Goal: Entertainment & Leisure: Consume media (video, audio)

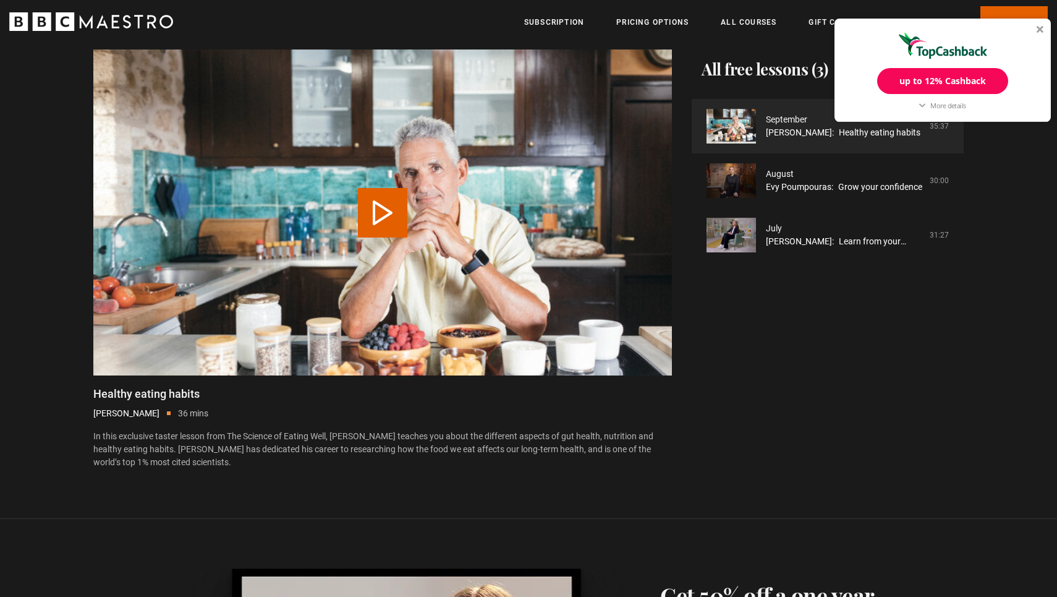
click at [1040, 30] on div at bounding box center [1040, 28] width 7 height 7
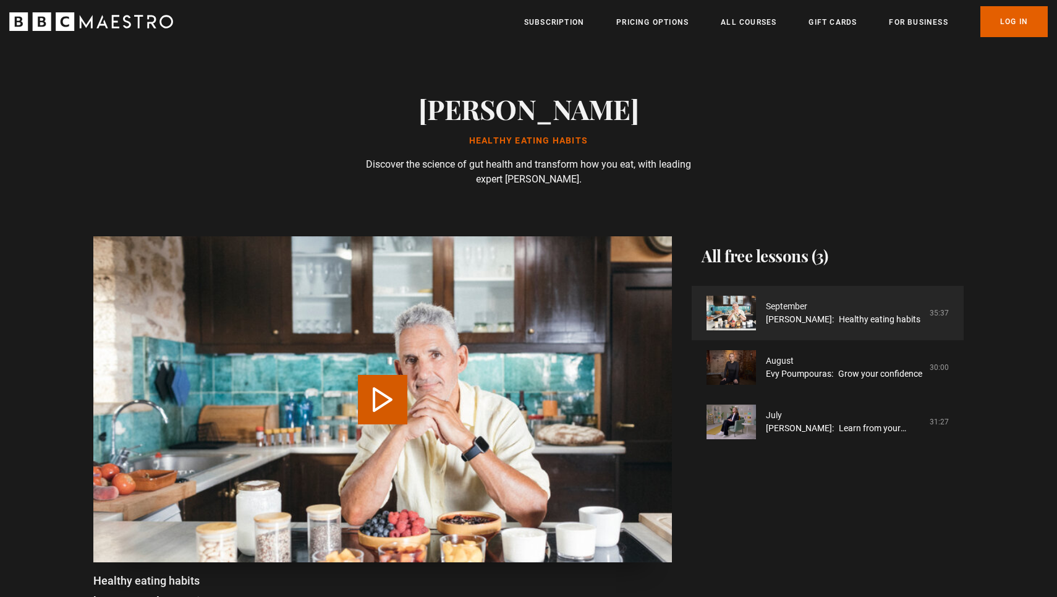
click at [396, 421] on button "Play Lesson Healthy eating habits" at bounding box center [382, 399] width 49 height 49
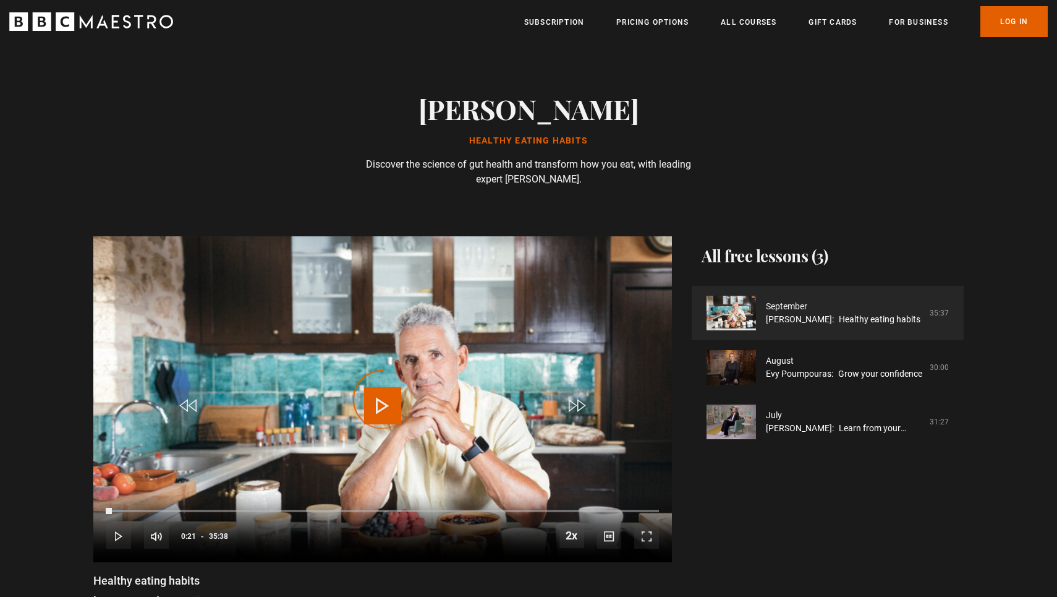
drag, startPoint x: 112, startPoint y: 510, endPoint x: 87, endPoint y: 510, distance: 24.7
click at [87, 510] on div "Video Player is loading. Play Lesson Healthy eating habits 10s Skip Back 10 sec…" at bounding box center [528, 445] width 890 height 419
click at [513, 366] on video "Video Player" at bounding box center [382, 399] width 579 height 326
click at [392, 407] on span "Video Player" at bounding box center [382, 405] width 37 height 37
click at [651, 536] on span "Video Player" at bounding box center [646, 536] width 25 height 25
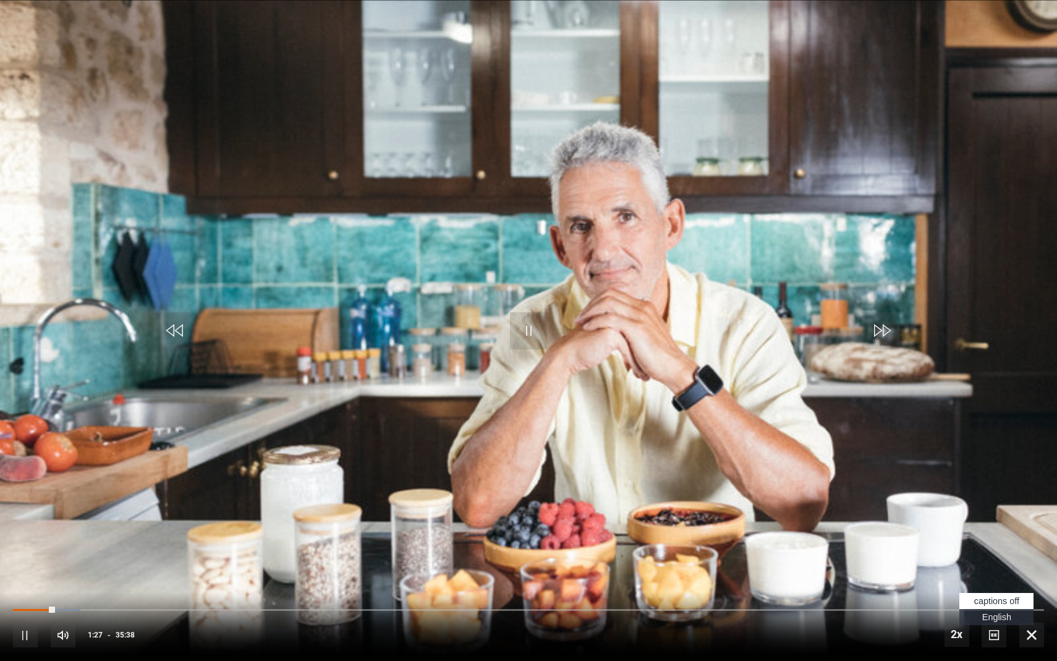
click at [993, 596] on span "Video Player" at bounding box center [994, 635] width 25 height 25
click at [993, 596] on span "English Captions" at bounding box center [997, 617] width 29 height 10
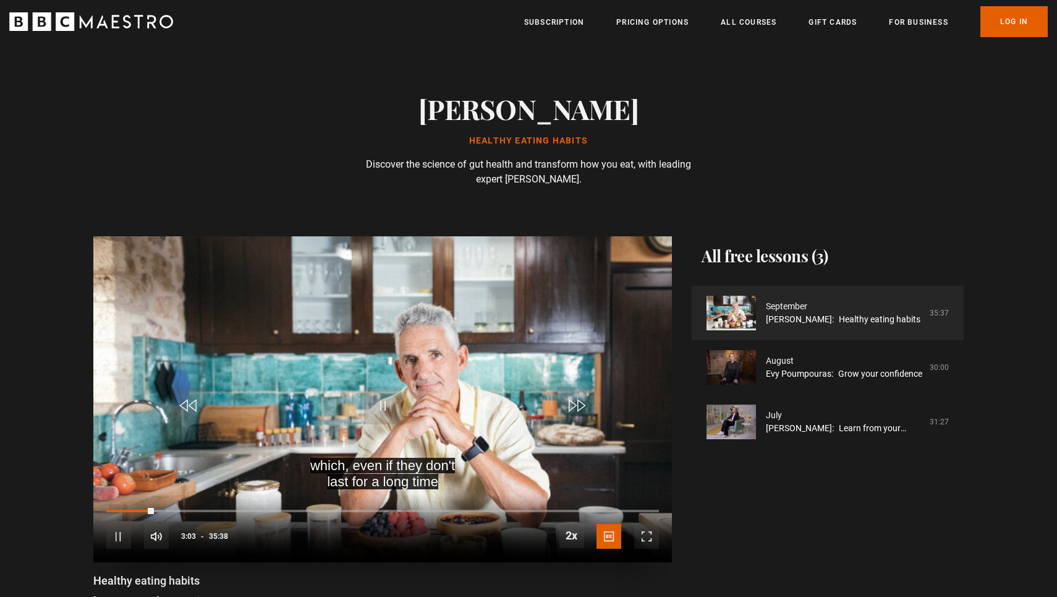
click at [644, 538] on span "Video Player" at bounding box center [646, 536] width 25 height 25
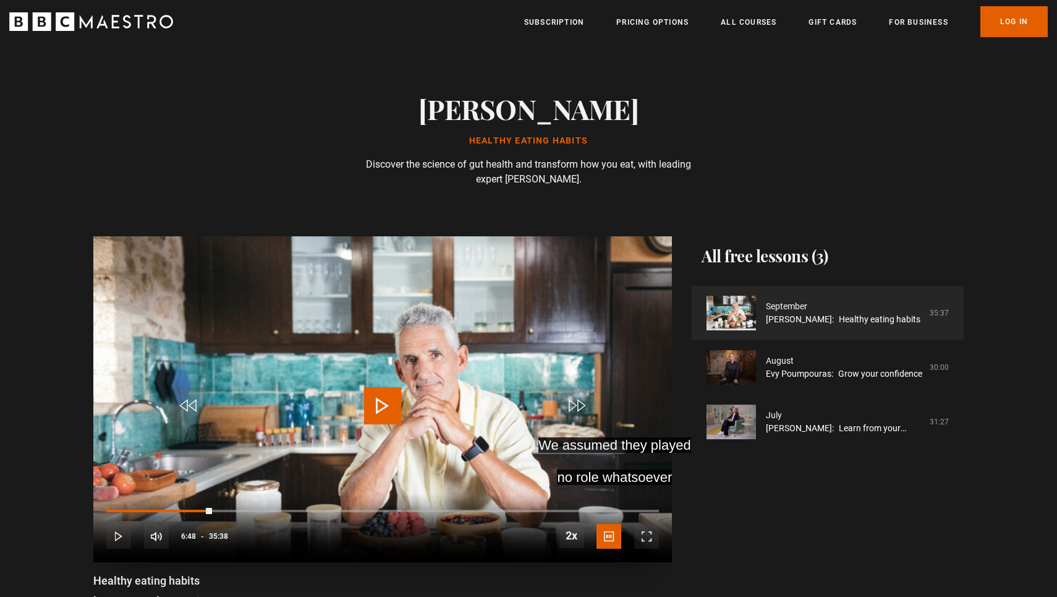
click at [479, 318] on video "Video Player" at bounding box center [382, 399] width 579 height 326
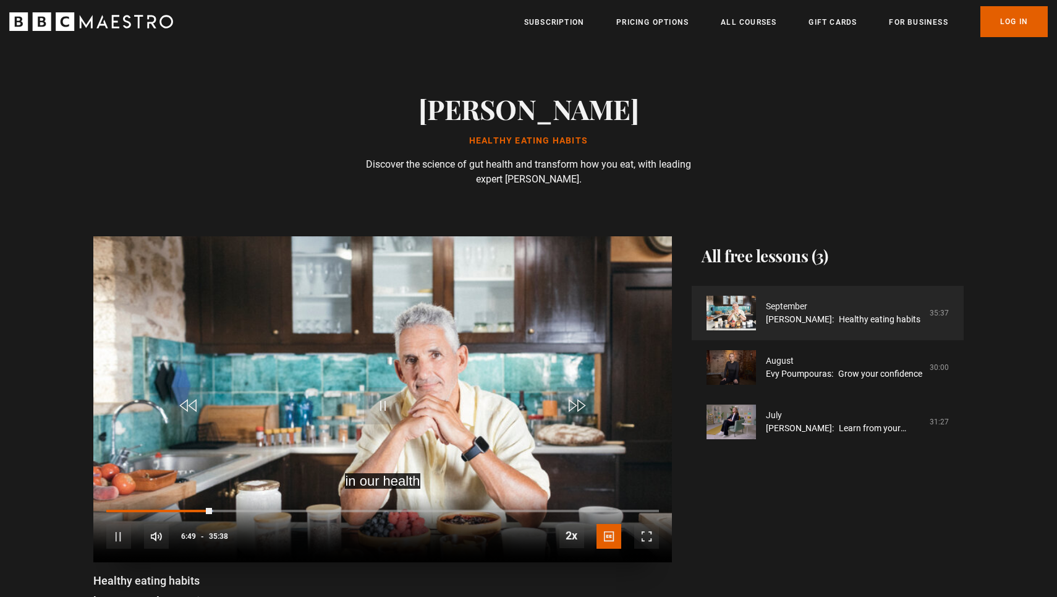
click at [647, 532] on span "Video Player" at bounding box center [646, 536] width 25 height 25
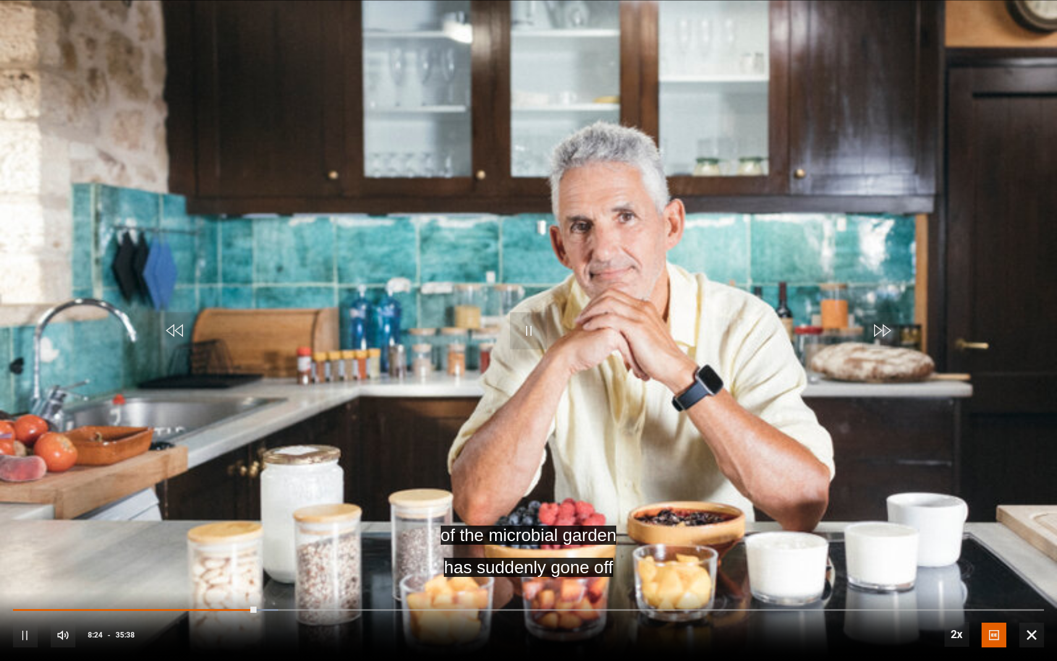
click at [547, 494] on video "Video Player" at bounding box center [528, 330] width 1057 height 661
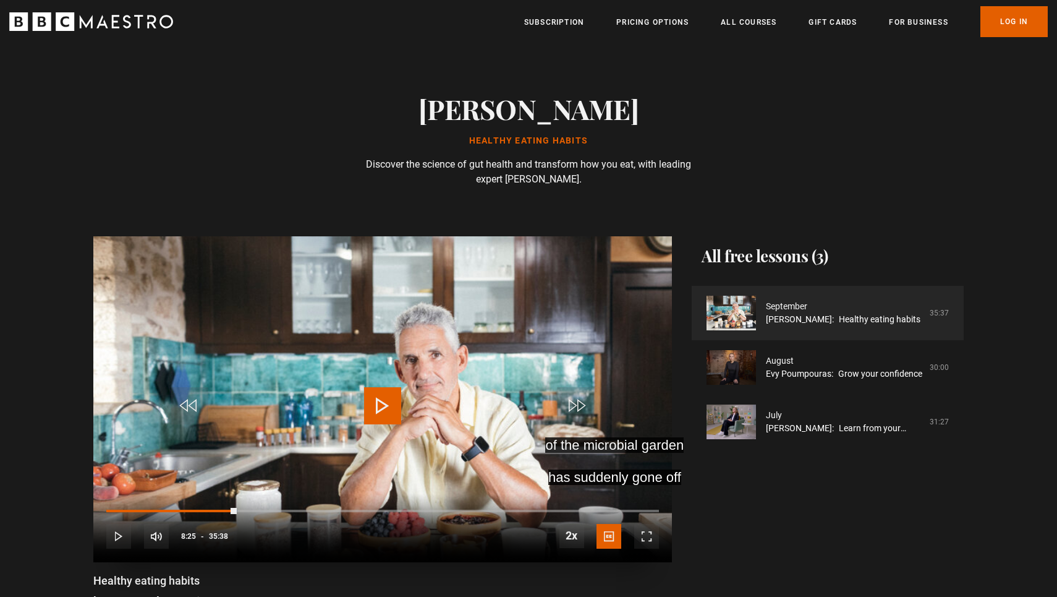
click at [414, 380] on video "Video Player" at bounding box center [382, 399] width 579 height 326
click at [652, 533] on span "Video Player" at bounding box center [646, 536] width 25 height 25
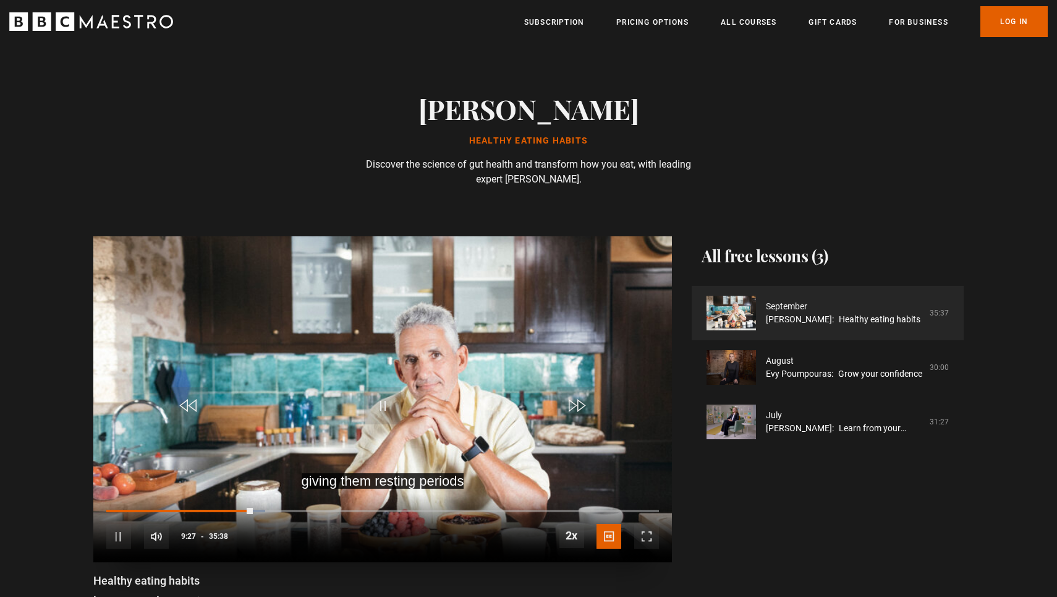
click at [645, 532] on span "Video Player" at bounding box center [646, 536] width 25 height 25
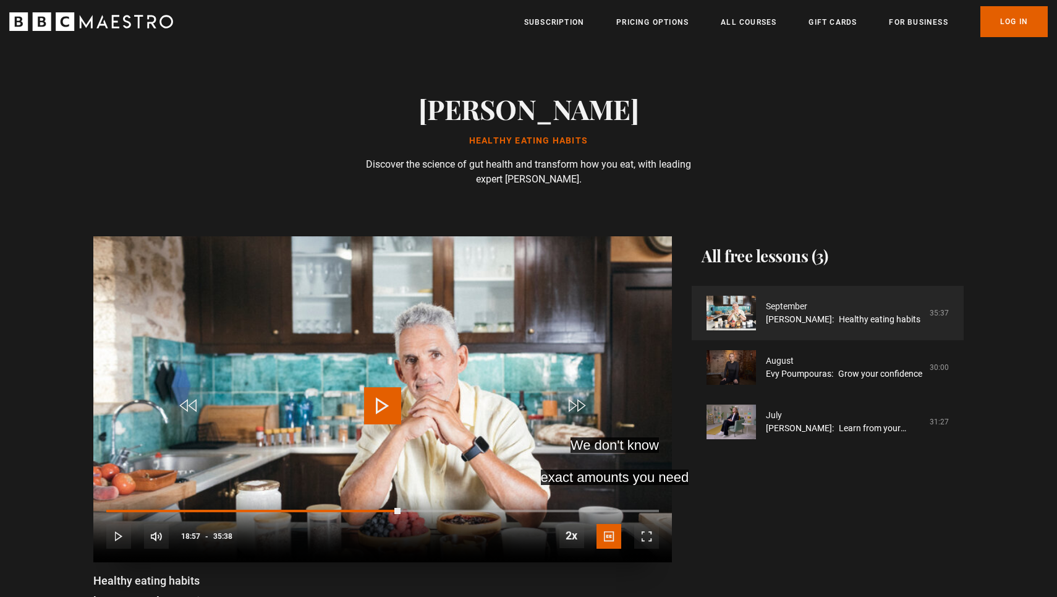
click at [486, 409] on video "Video Player" at bounding box center [382, 399] width 579 height 326
click at [649, 539] on span "Video Player" at bounding box center [646, 536] width 25 height 25
click at [380, 405] on span "Video Player" at bounding box center [382, 405] width 37 height 37
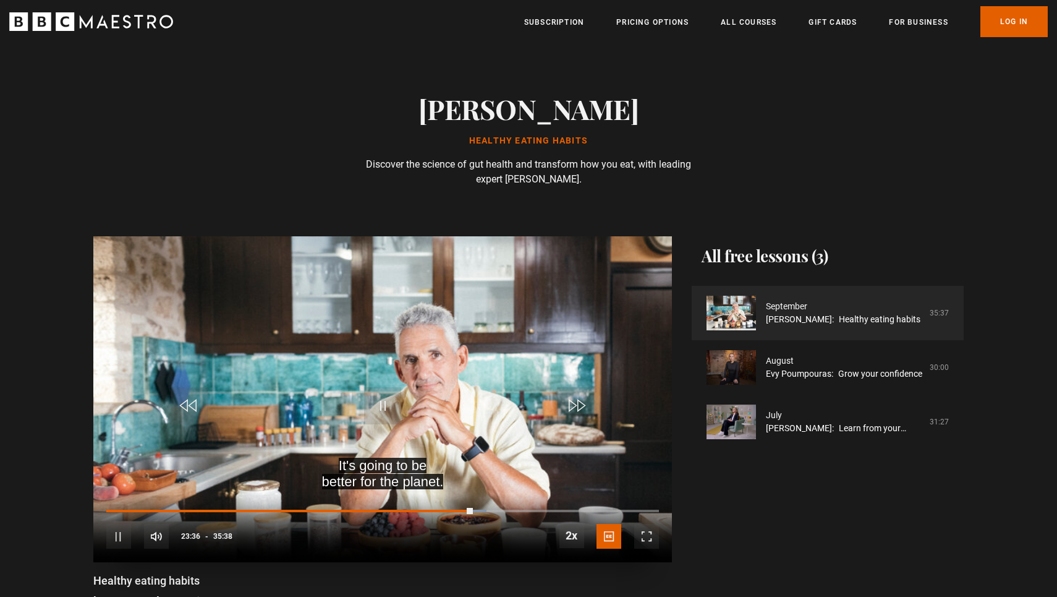
click at [643, 542] on span "Video Player" at bounding box center [646, 536] width 25 height 25
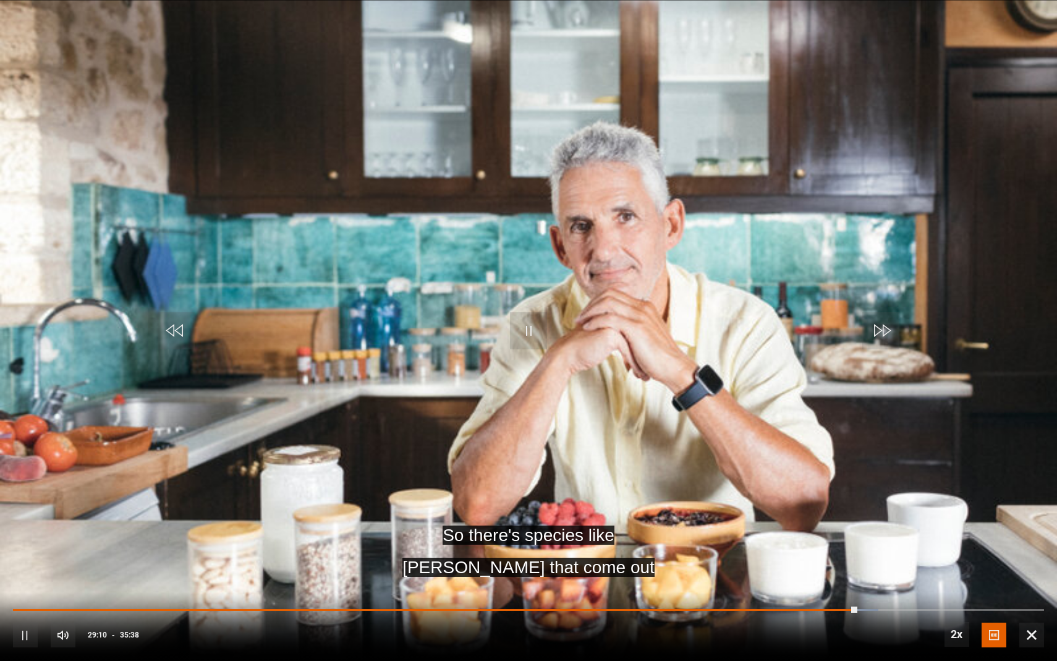
click at [567, 385] on video "Video Player" at bounding box center [528, 330] width 1057 height 661
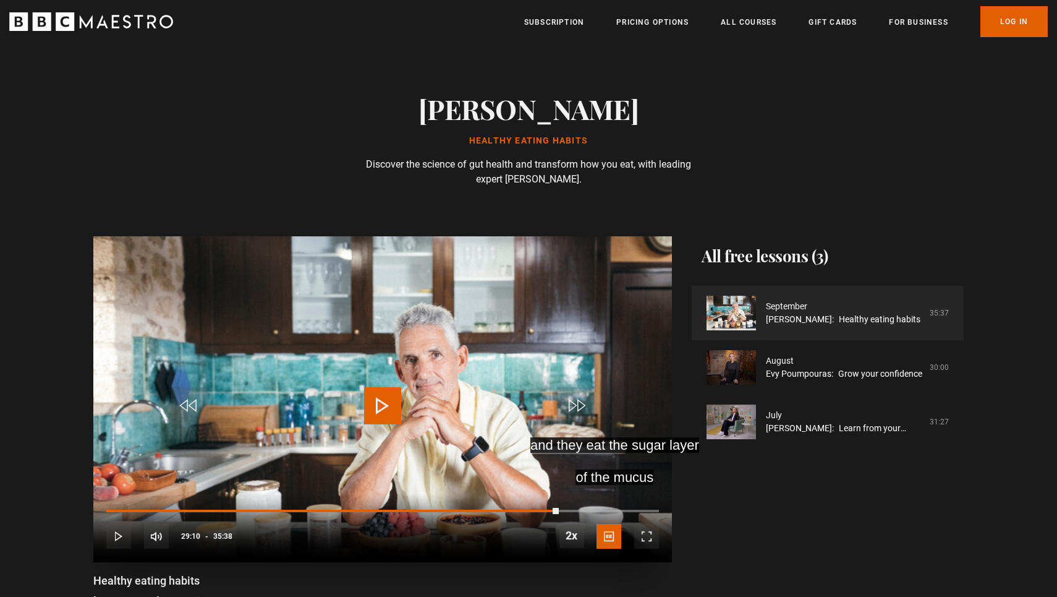
click at [385, 401] on span "Video Player" at bounding box center [382, 405] width 37 height 37
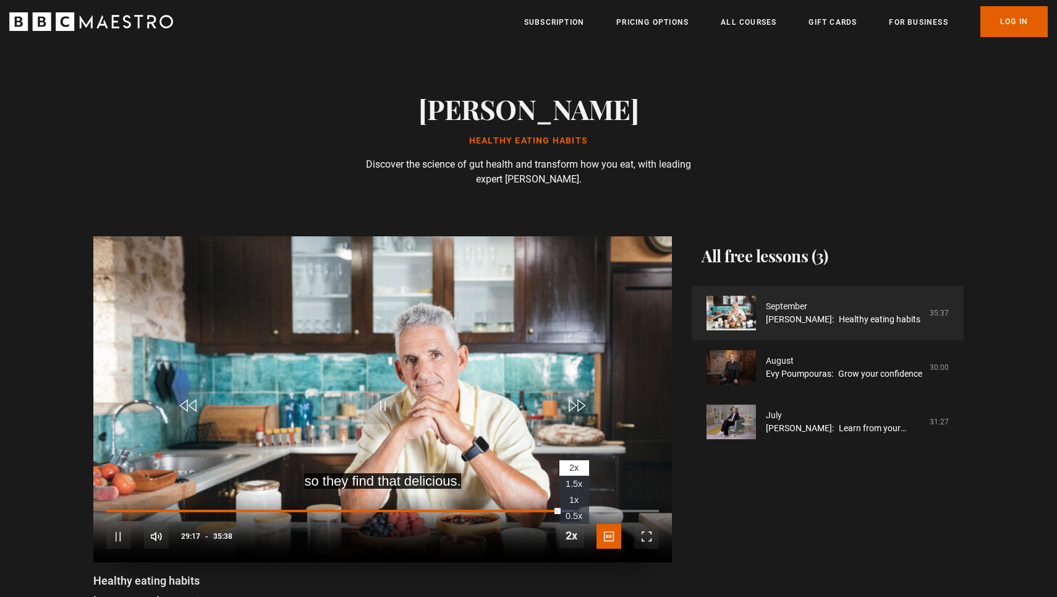
click at [574, 484] on span "1.5x" at bounding box center [574, 484] width 17 height 10
click at [570, 500] on span "1x" at bounding box center [574, 500] width 9 height 10
click at [643, 539] on span "Video Player" at bounding box center [646, 536] width 25 height 25
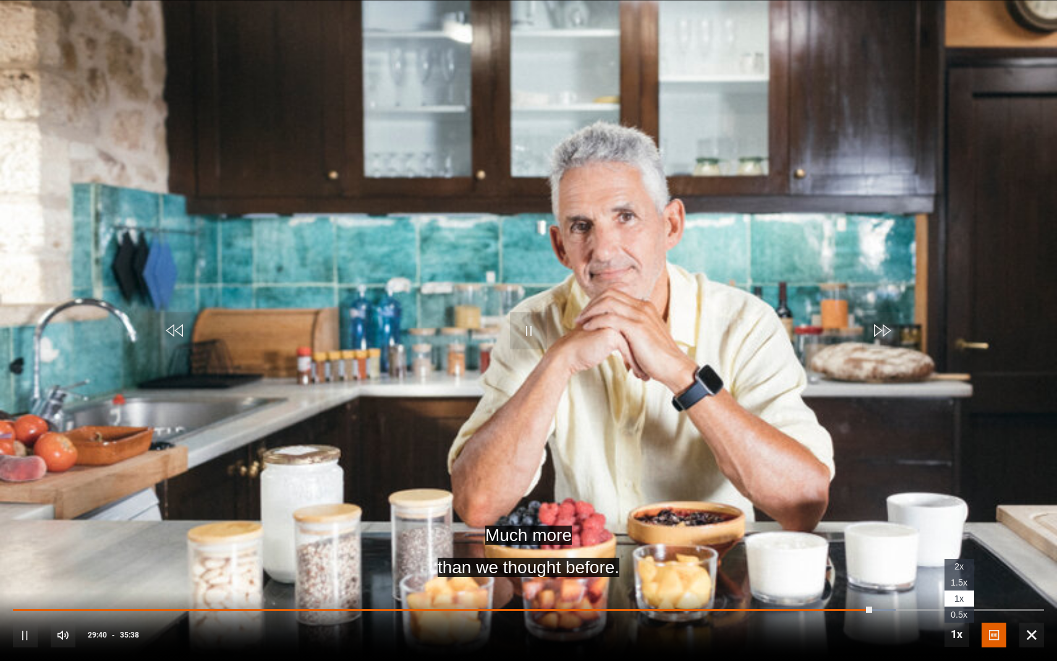
click at [955, 586] on span "1.5x" at bounding box center [959, 583] width 17 height 10
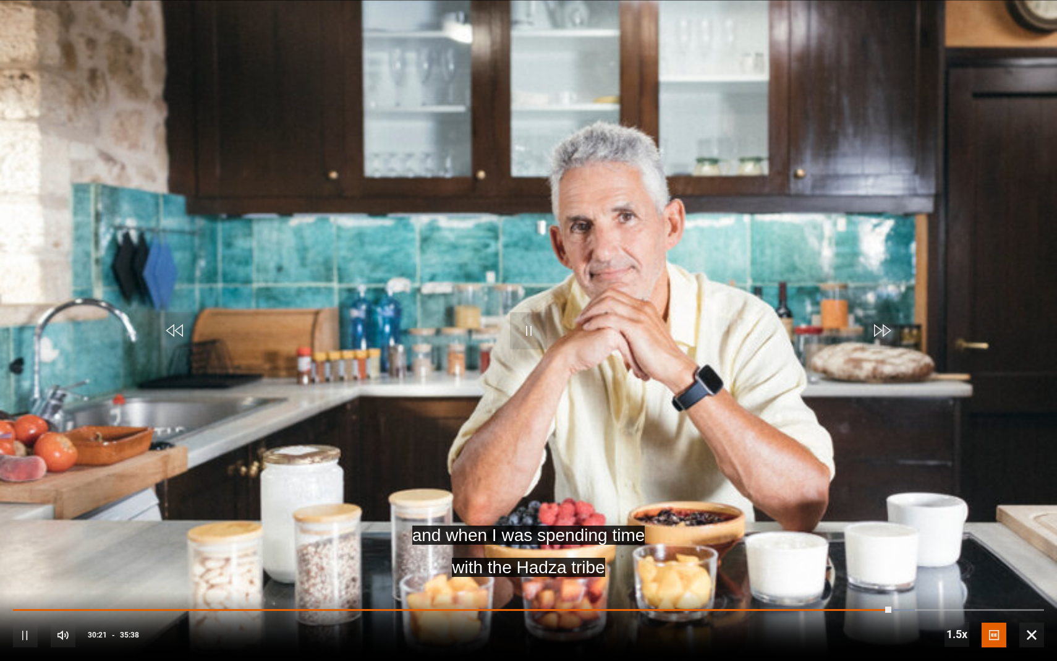
click at [605, 482] on video "Video Player" at bounding box center [528, 330] width 1057 height 661
click at [533, 323] on span "Video Player" at bounding box center [528, 330] width 37 height 37
click at [952, 565] on li "2x" at bounding box center [960, 567] width 30 height 16
click at [758, 448] on video "Video Player" at bounding box center [528, 330] width 1057 height 661
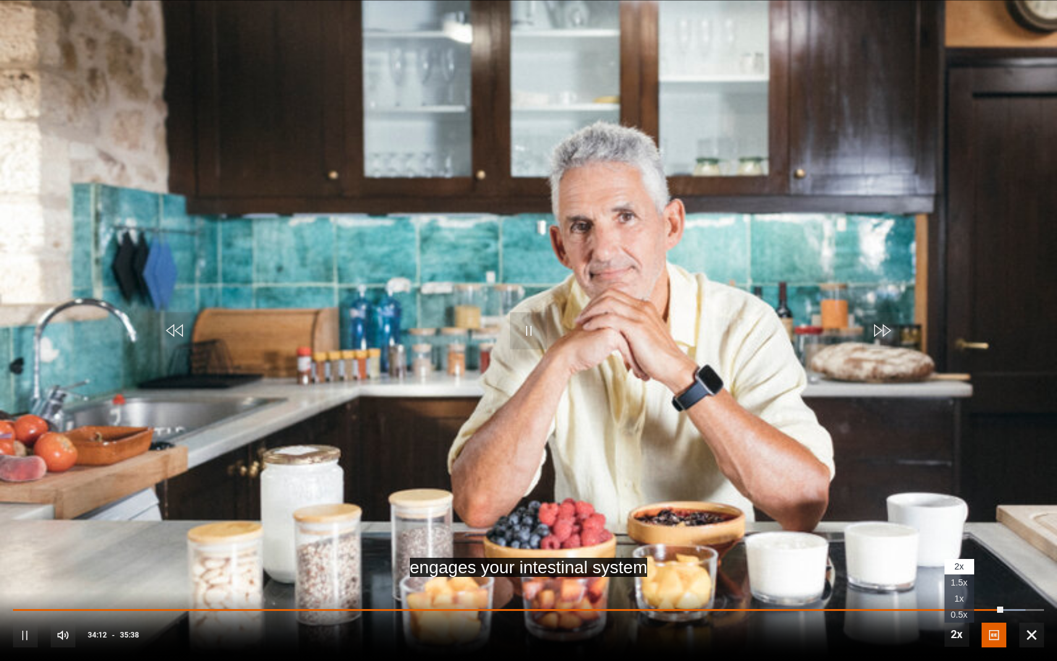
click at [954, 581] on span "1.5x" at bounding box center [959, 583] width 17 height 10
